Goal: Information Seeking & Learning: Learn about a topic

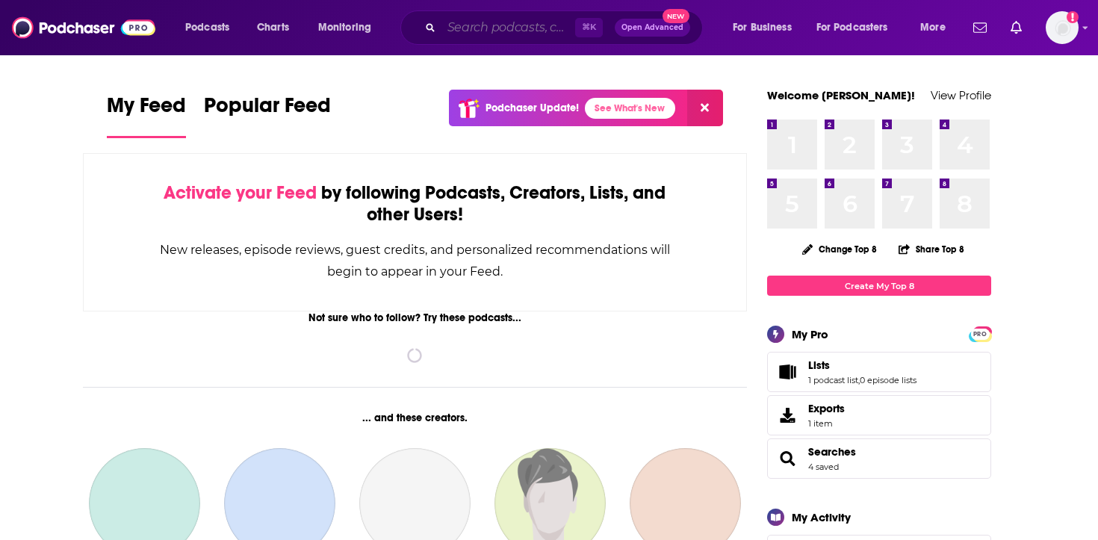
click at [453, 34] on input "Search podcasts, credits, & more..." at bounding box center [509, 28] width 134 height 24
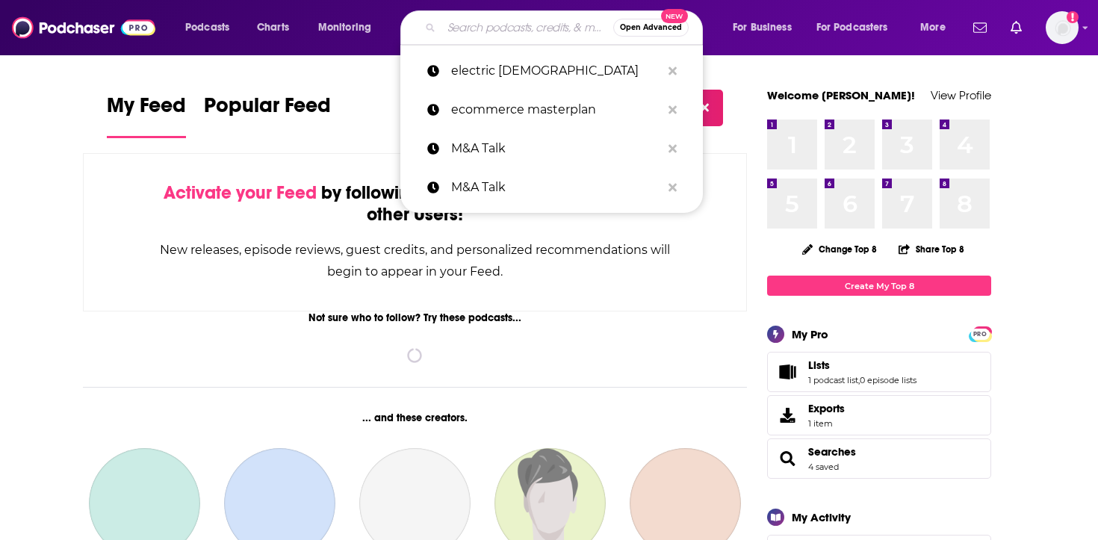
paste input "wavelengths"
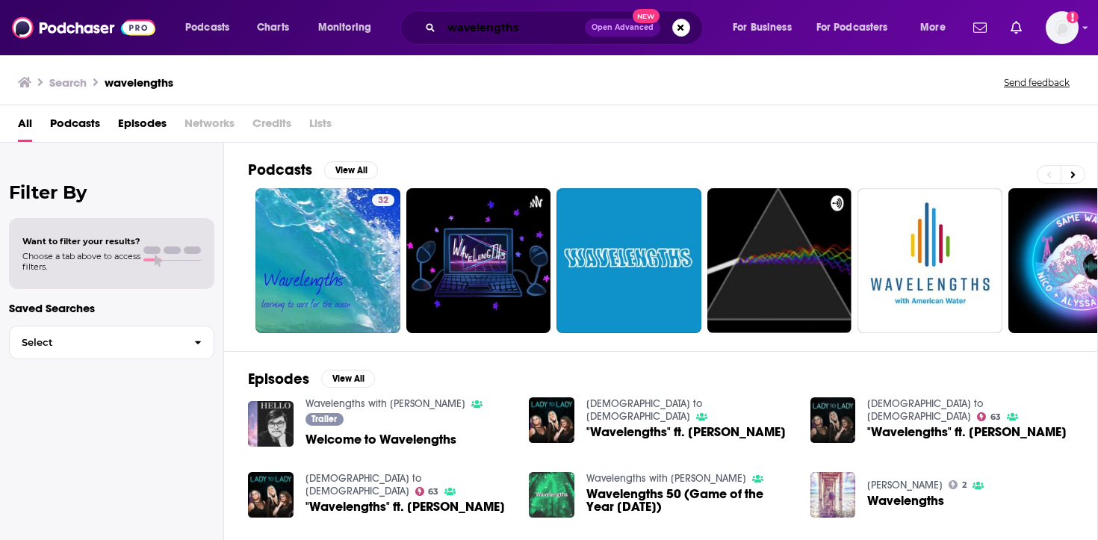
click at [562, 26] on input "wavelengths" at bounding box center [513, 28] width 143 height 24
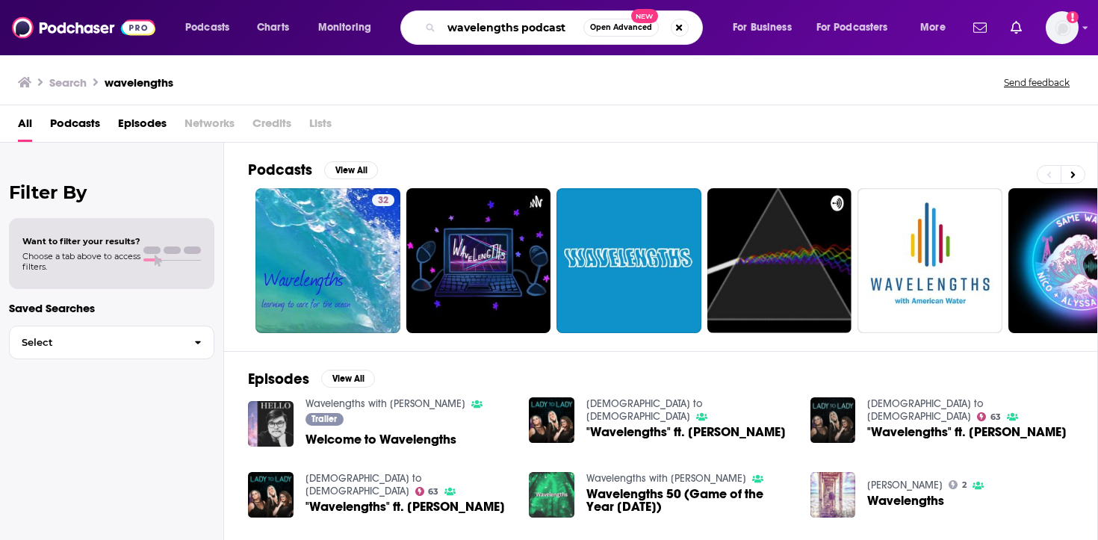
type input "wavelengths podcast"
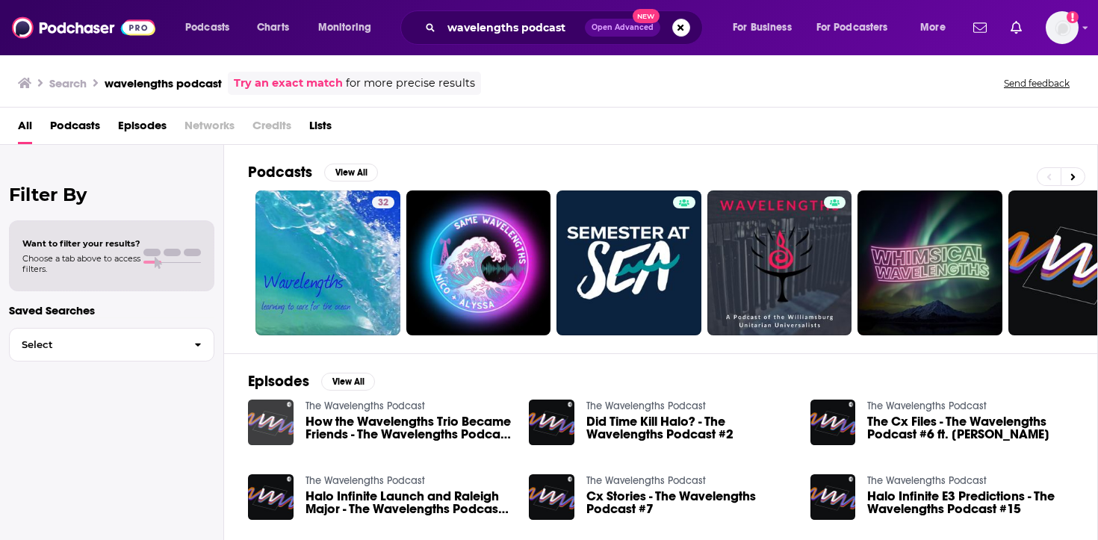
click at [277, 420] on img "How the Wavelengths Trio Became Friends - The Wavelengths Podcast #5" at bounding box center [271, 423] width 46 height 46
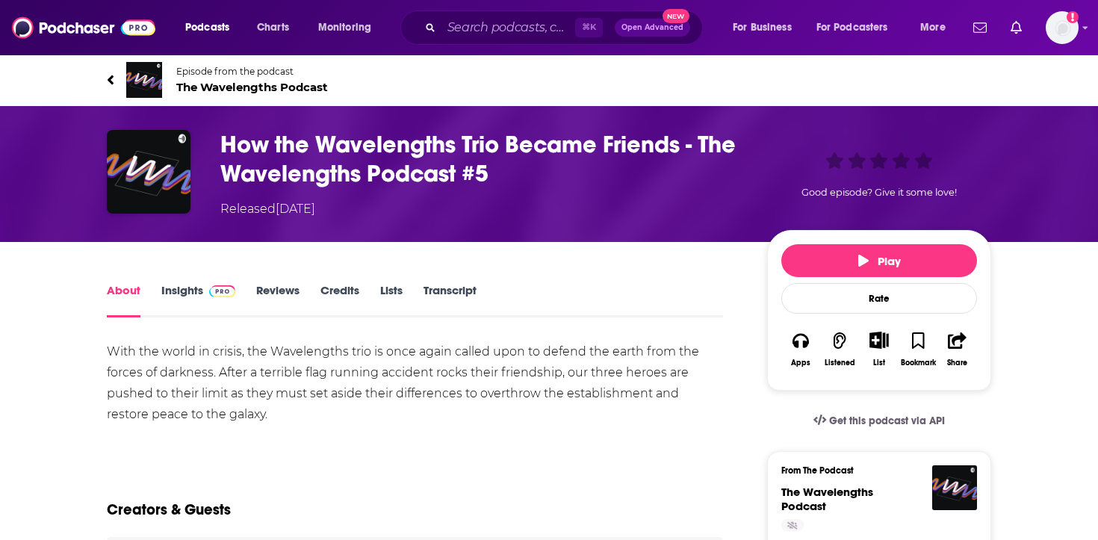
click at [203, 285] on span at bounding box center [219, 290] width 32 height 14
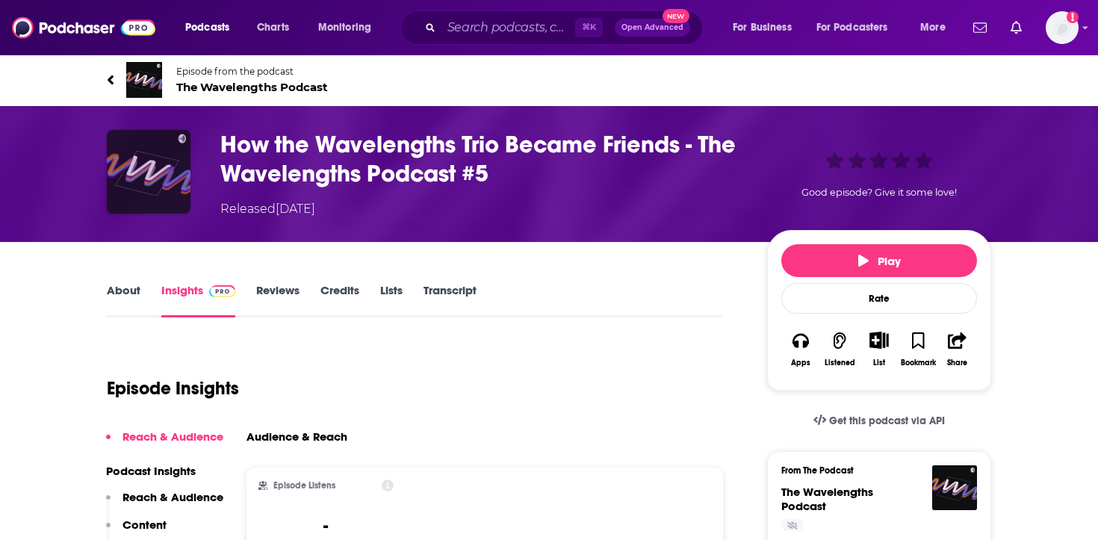
click at [185, 168] on img "How the Wavelengths Trio Became Friends - The Wavelengths Podcast #5" at bounding box center [149, 172] width 84 height 84
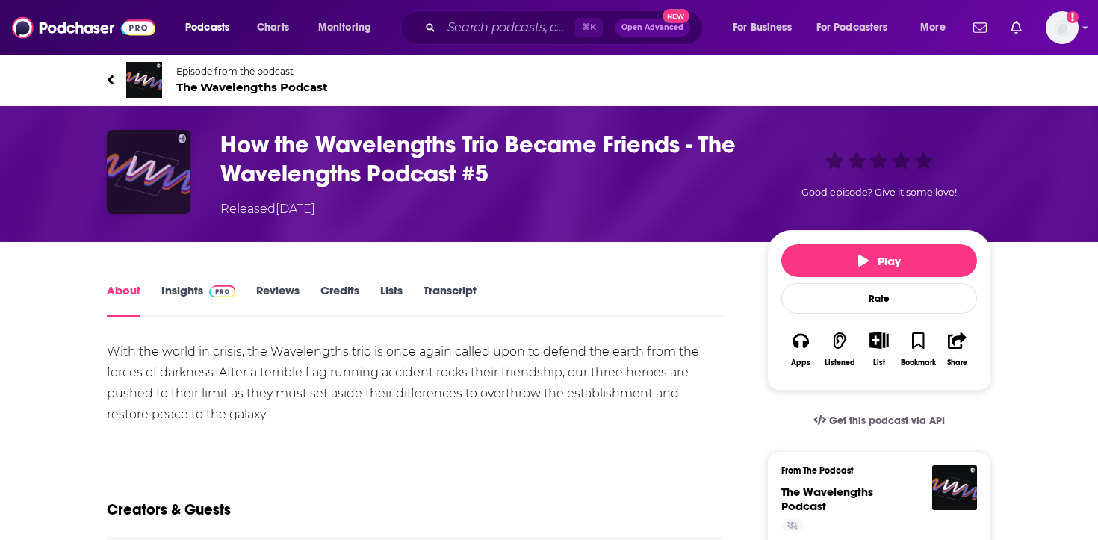
click at [166, 168] on img "How the Wavelengths Trio Became Friends - The Wavelengths Podcast #5" at bounding box center [149, 172] width 84 height 84
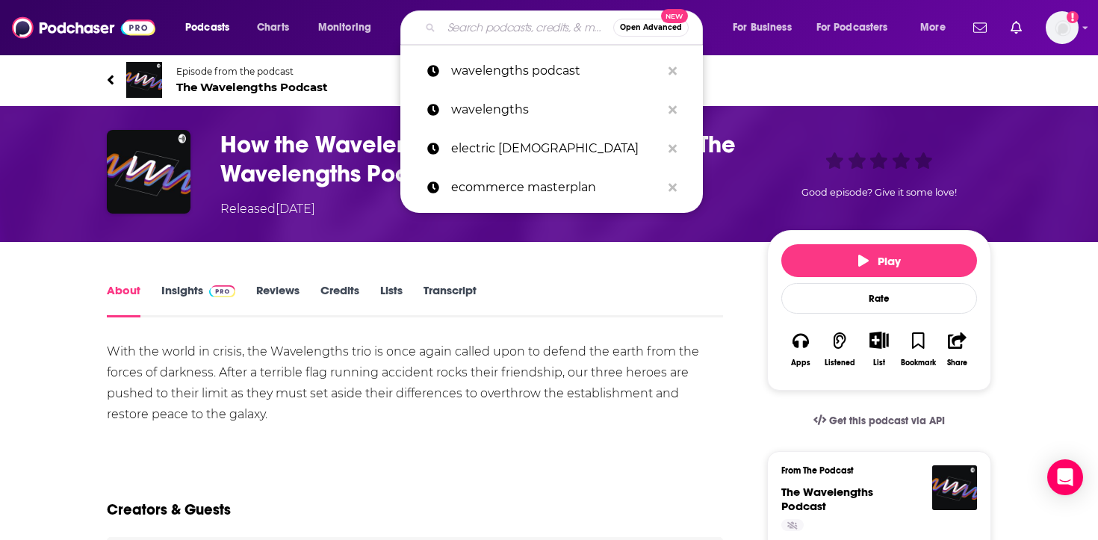
click at [562, 23] on input "Search podcasts, credits, & more..." at bounding box center [528, 28] width 172 height 24
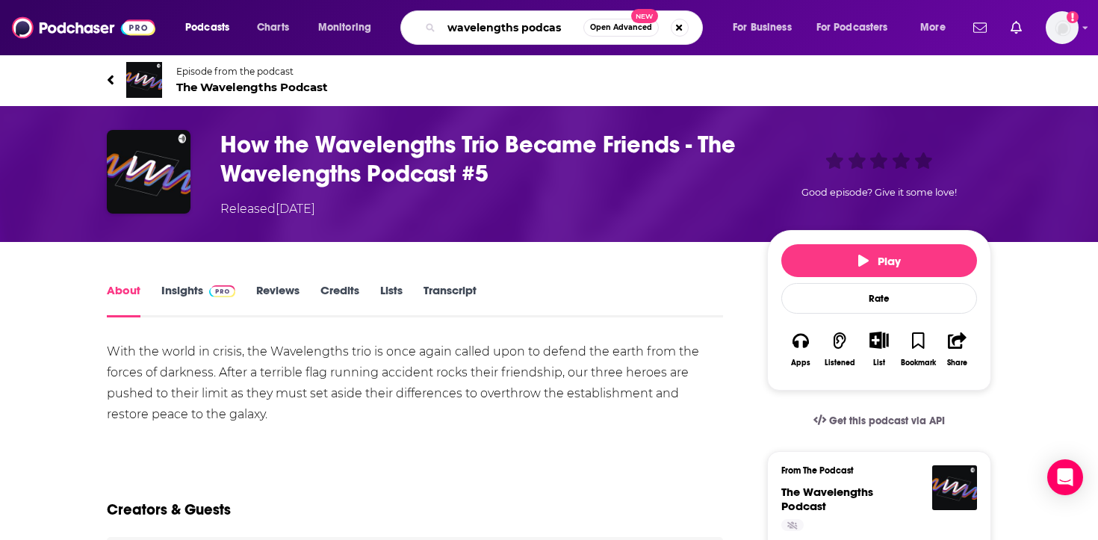
type input "wavelengths podcast"
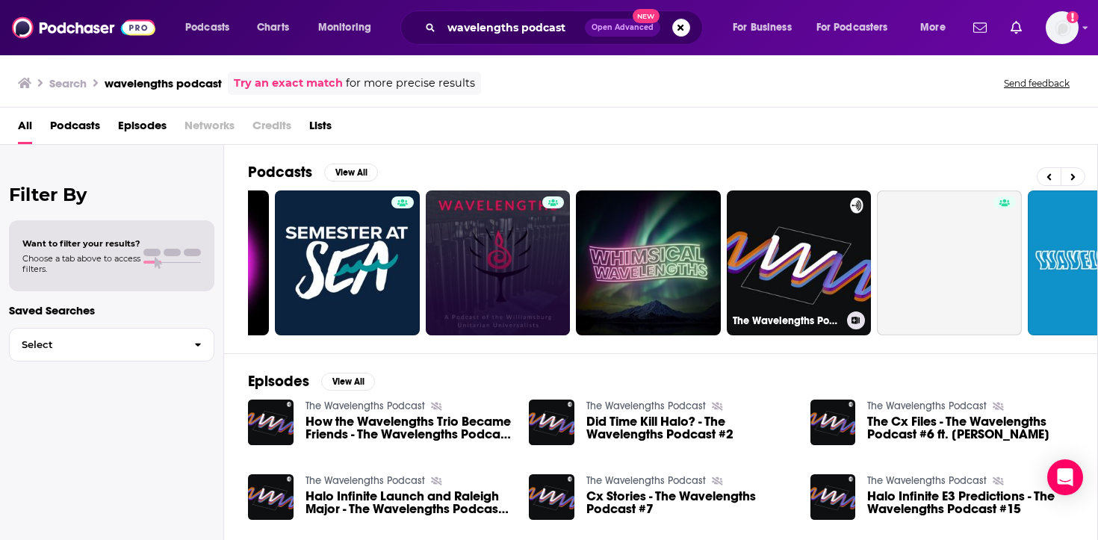
scroll to position [0, 522]
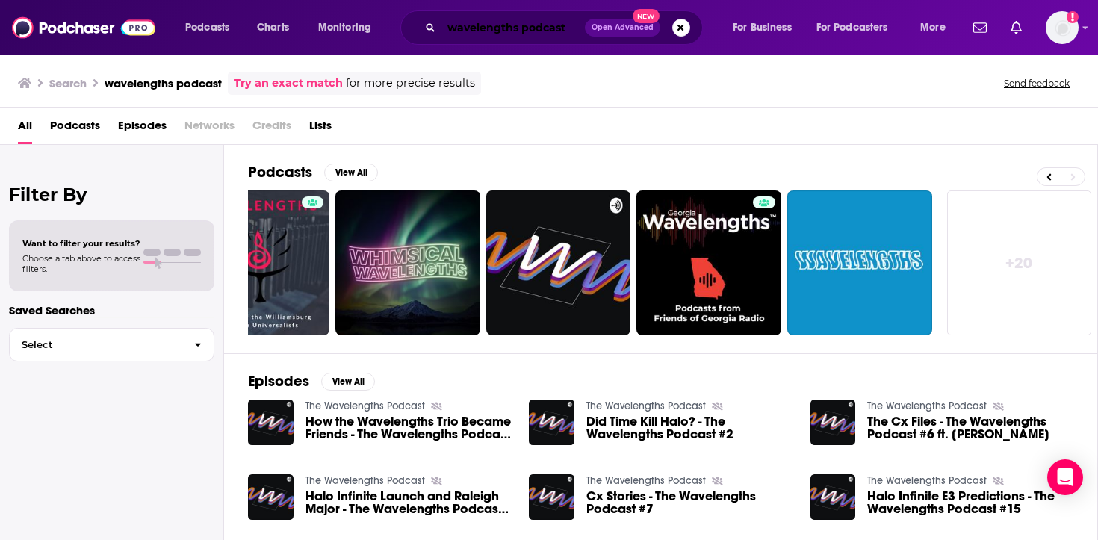
click at [558, 33] on input "wavelengths podcast" at bounding box center [513, 28] width 143 height 24
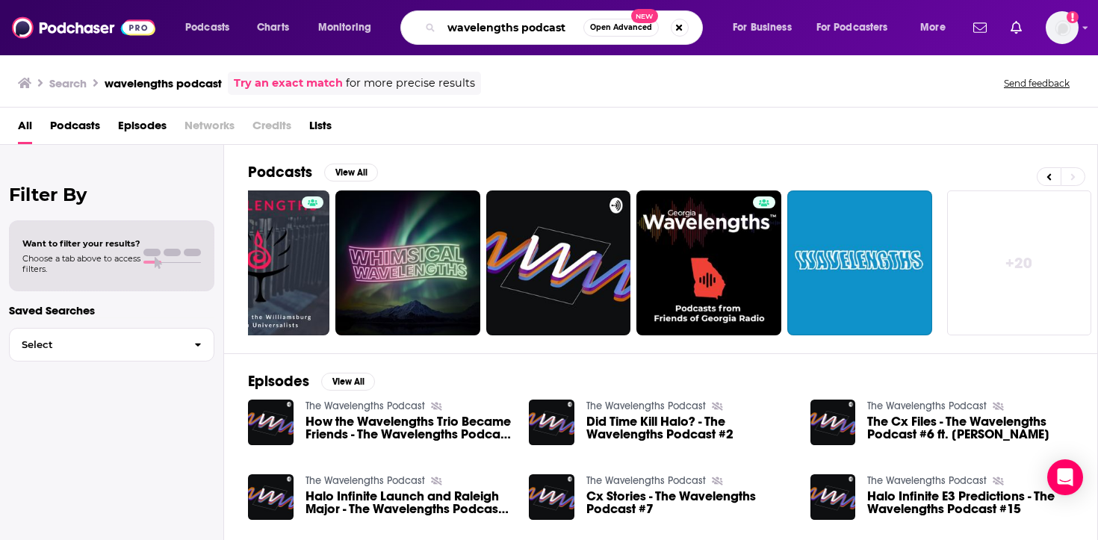
click at [556, 31] on input "wavelengths podcast" at bounding box center [513, 28] width 142 height 24
type input "wavelengths amphenol"
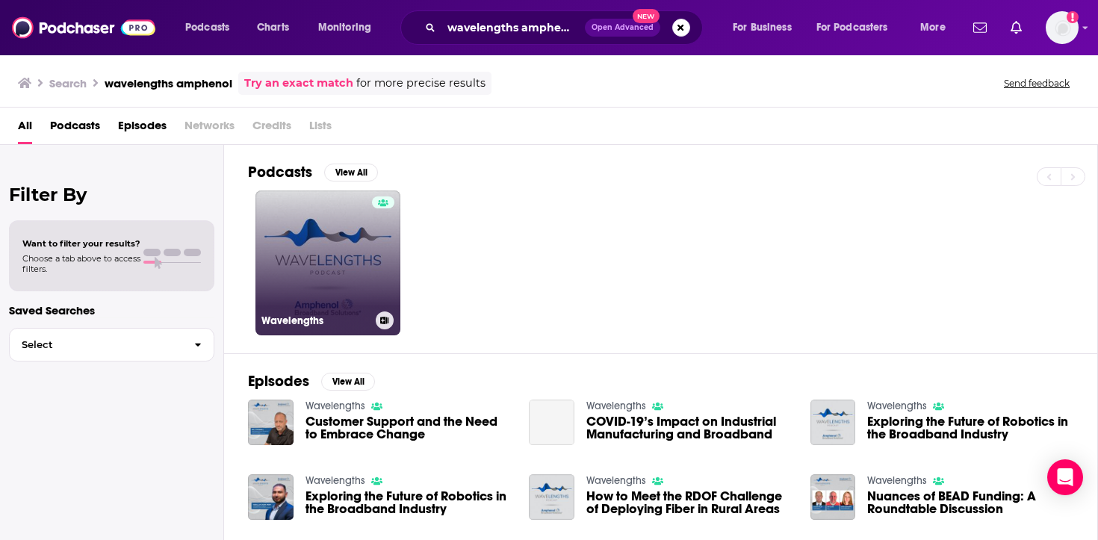
click at [382, 264] on div at bounding box center [383, 253] width 22 height 115
